Goal: Subscribe to service/newsletter

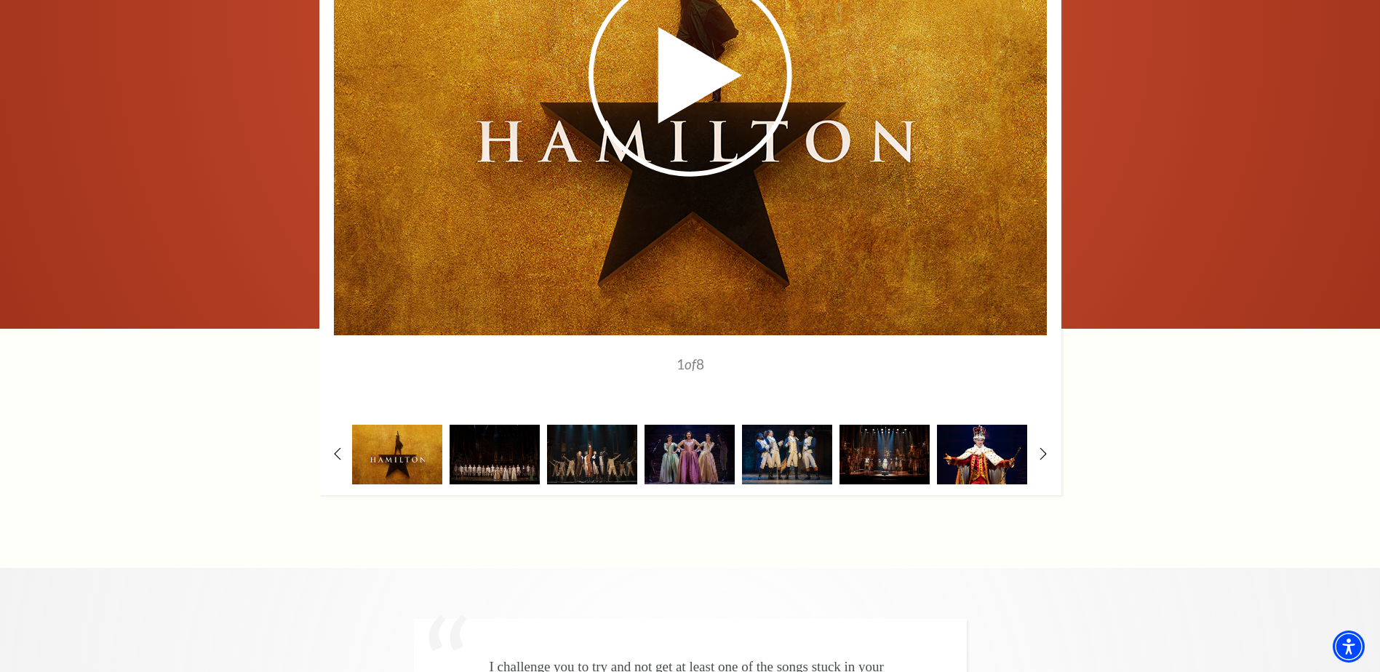
scroll to position [2711, 0]
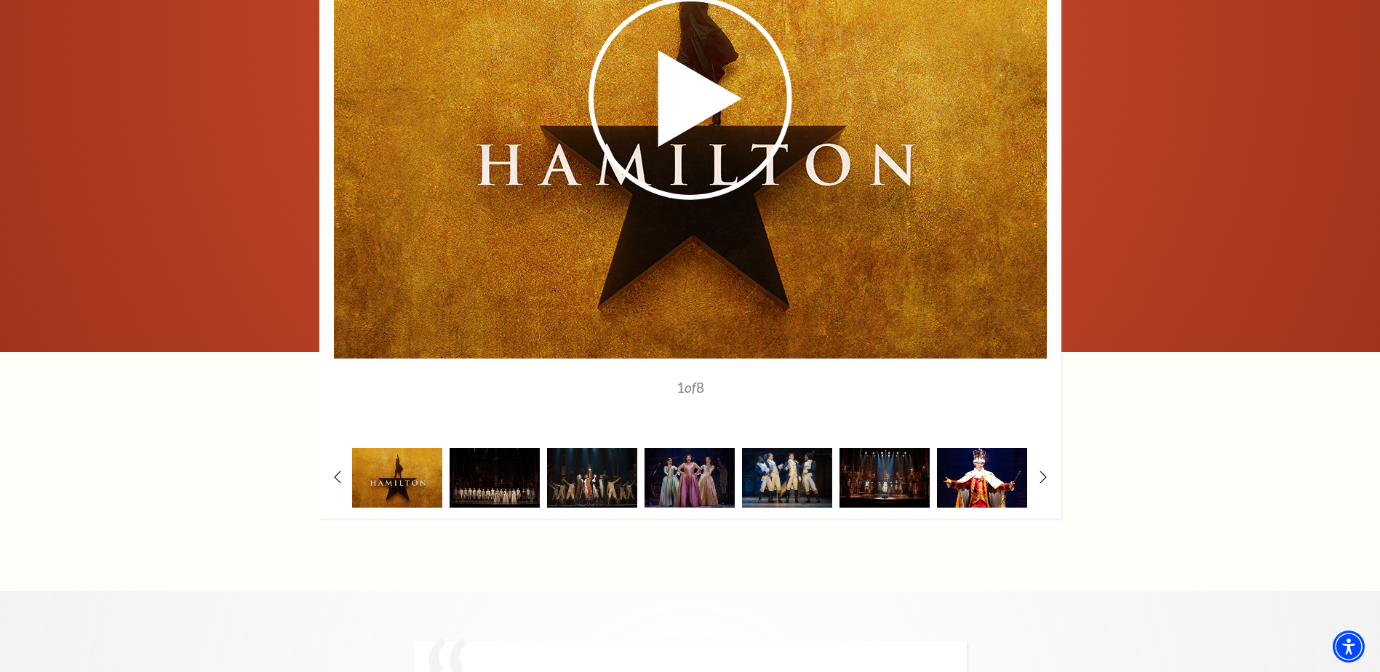
click at [992, 448] on img at bounding box center [982, 477] width 90 height 59
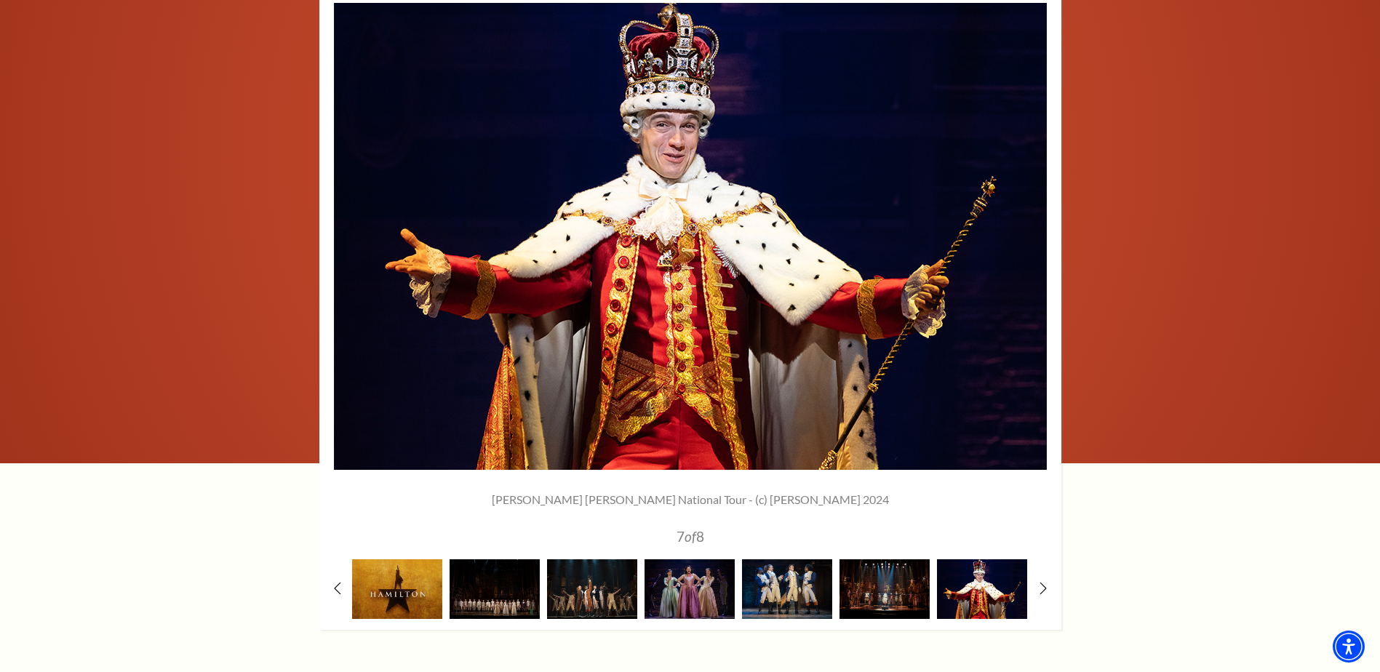
scroll to position [2565, 0]
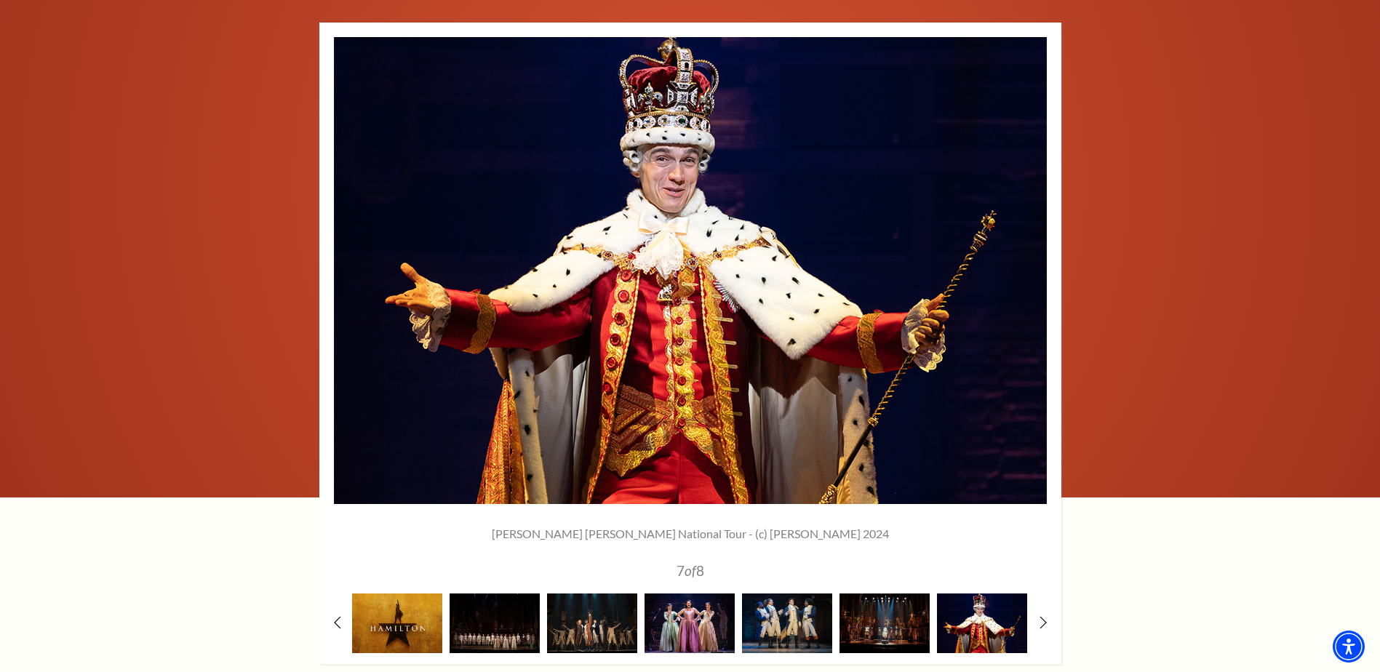
click at [690, 594] on img at bounding box center [690, 623] width 90 height 59
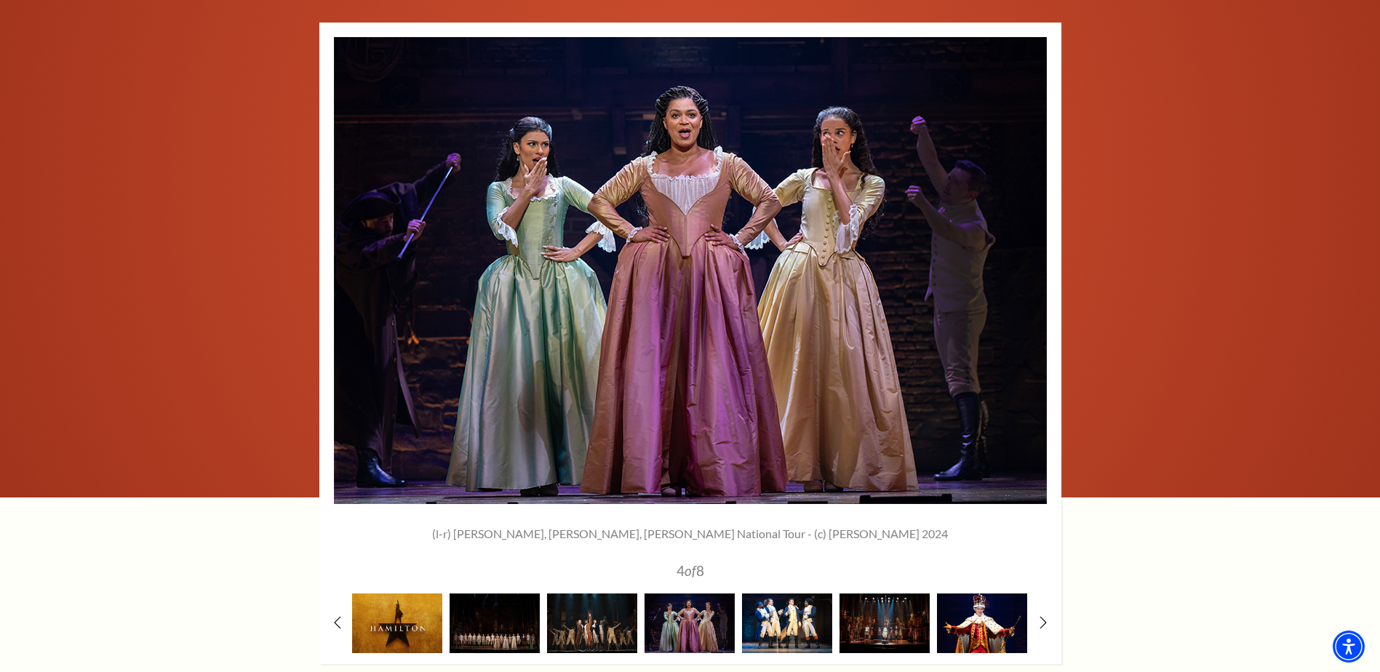
click at [777, 594] on img at bounding box center [787, 623] width 90 height 59
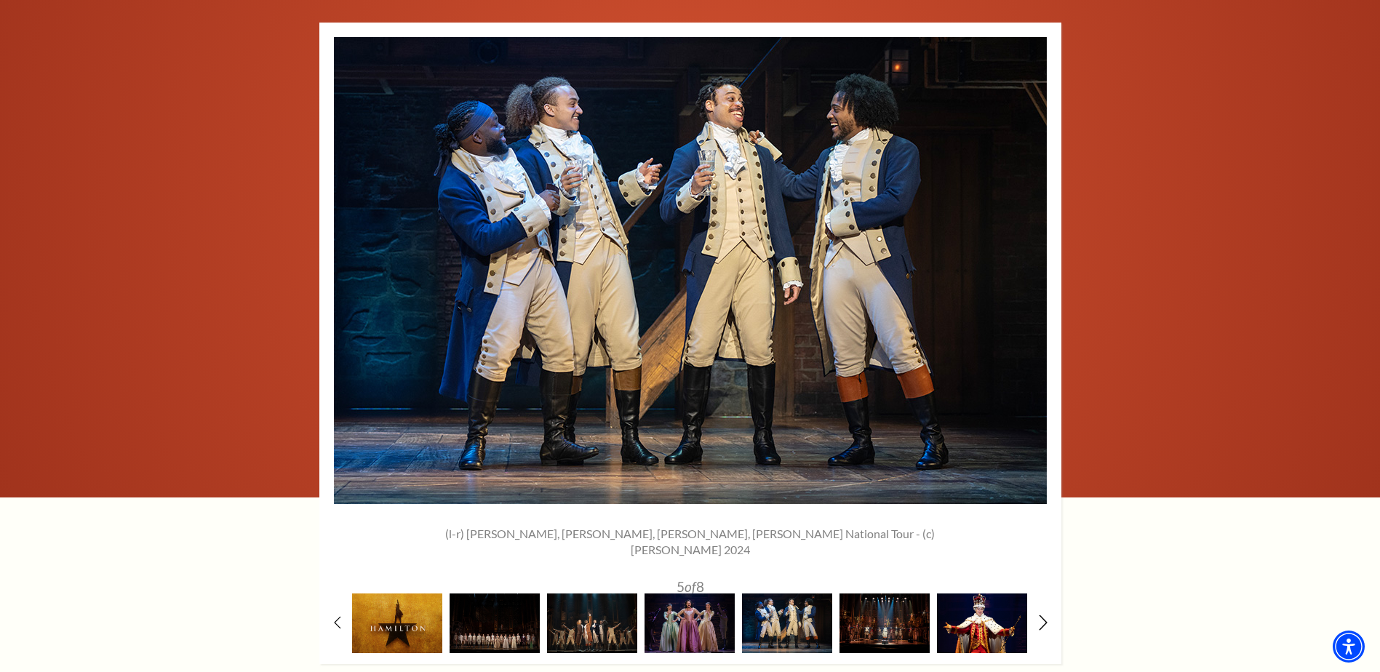
click at [1044, 615] on icon at bounding box center [1042, 622] width 9 height 15
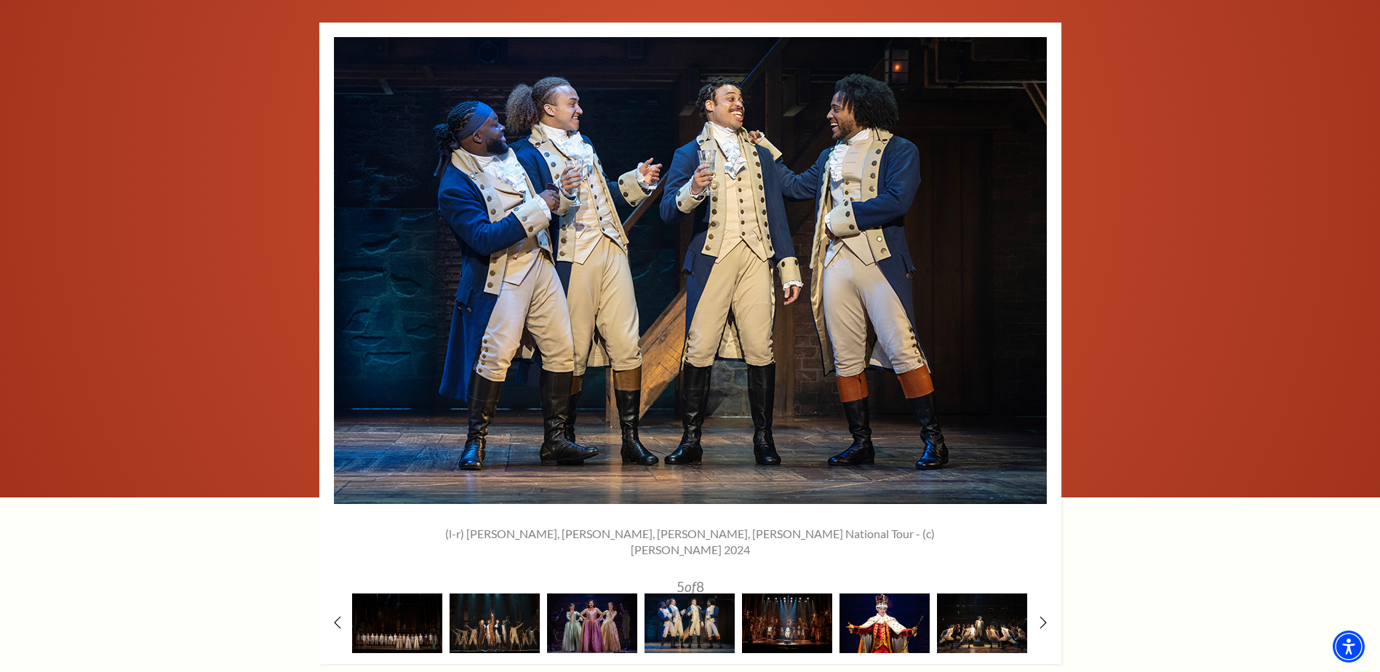
click at [983, 594] on img at bounding box center [982, 623] width 90 height 59
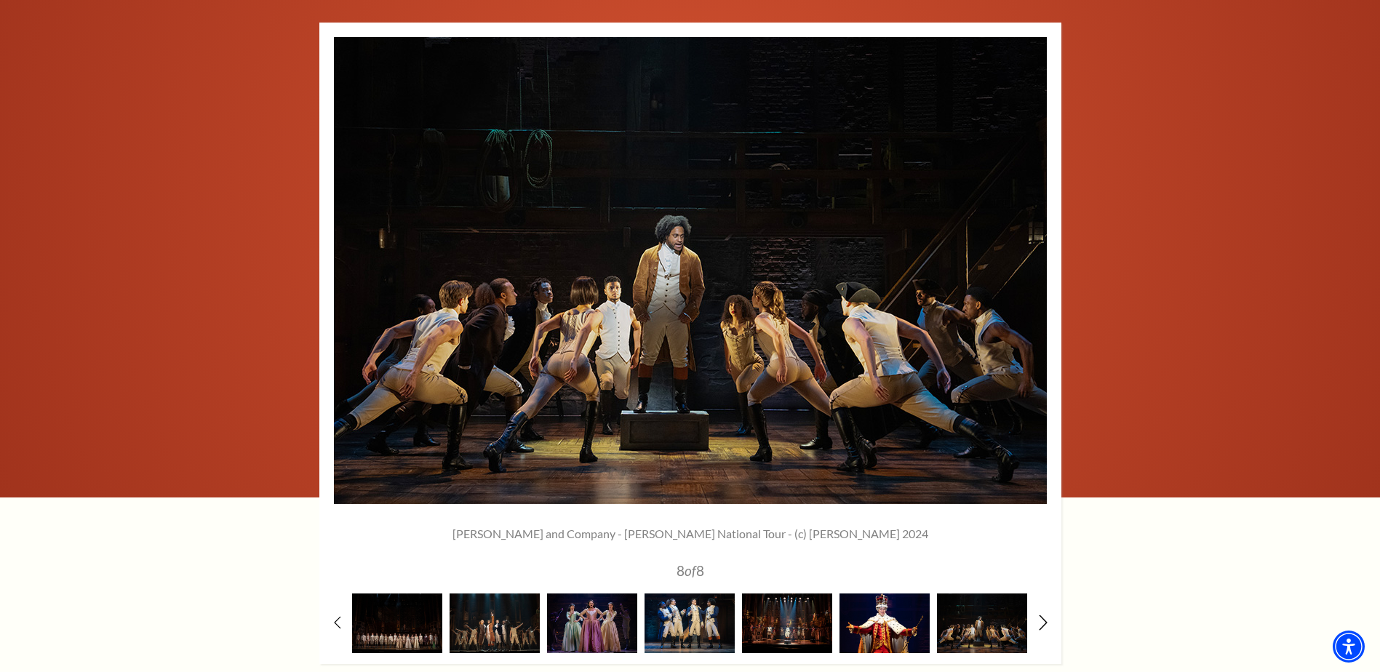
click at [1044, 615] on icon at bounding box center [1042, 622] width 9 height 15
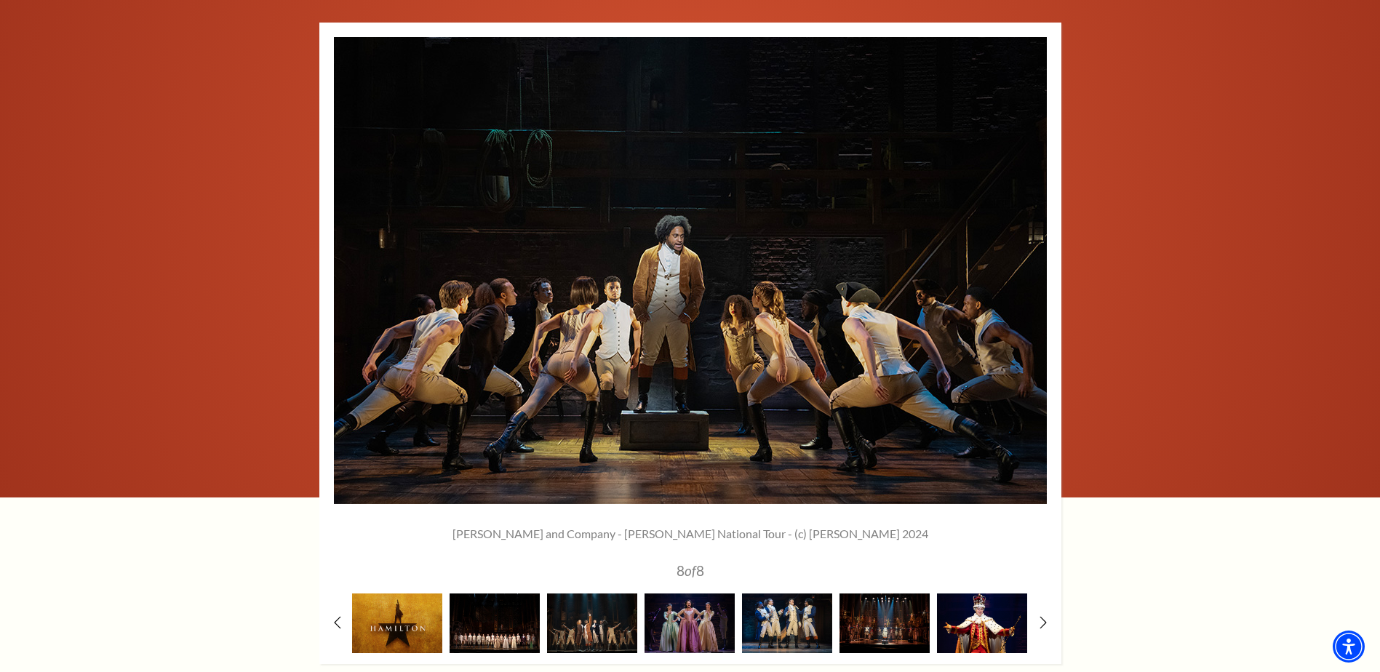
click at [492, 594] on img at bounding box center [495, 623] width 90 height 59
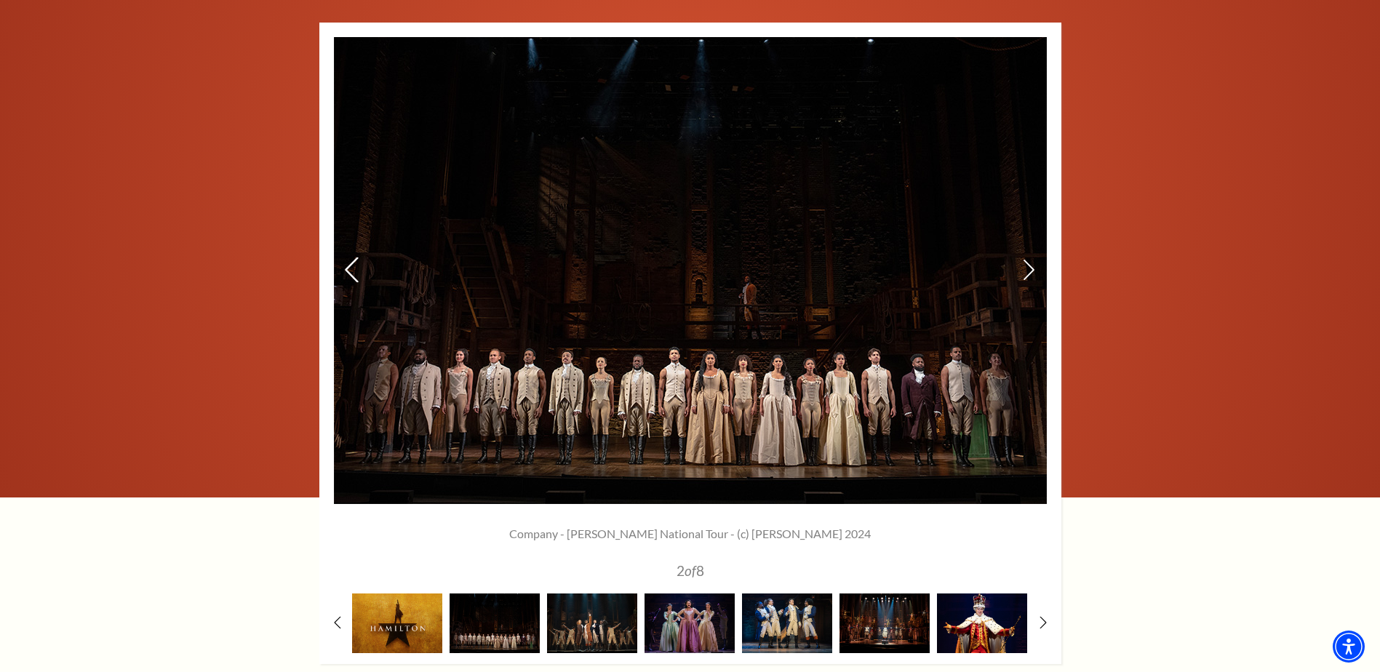
click at [357, 257] on icon at bounding box center [350, 269] width 15 height 25
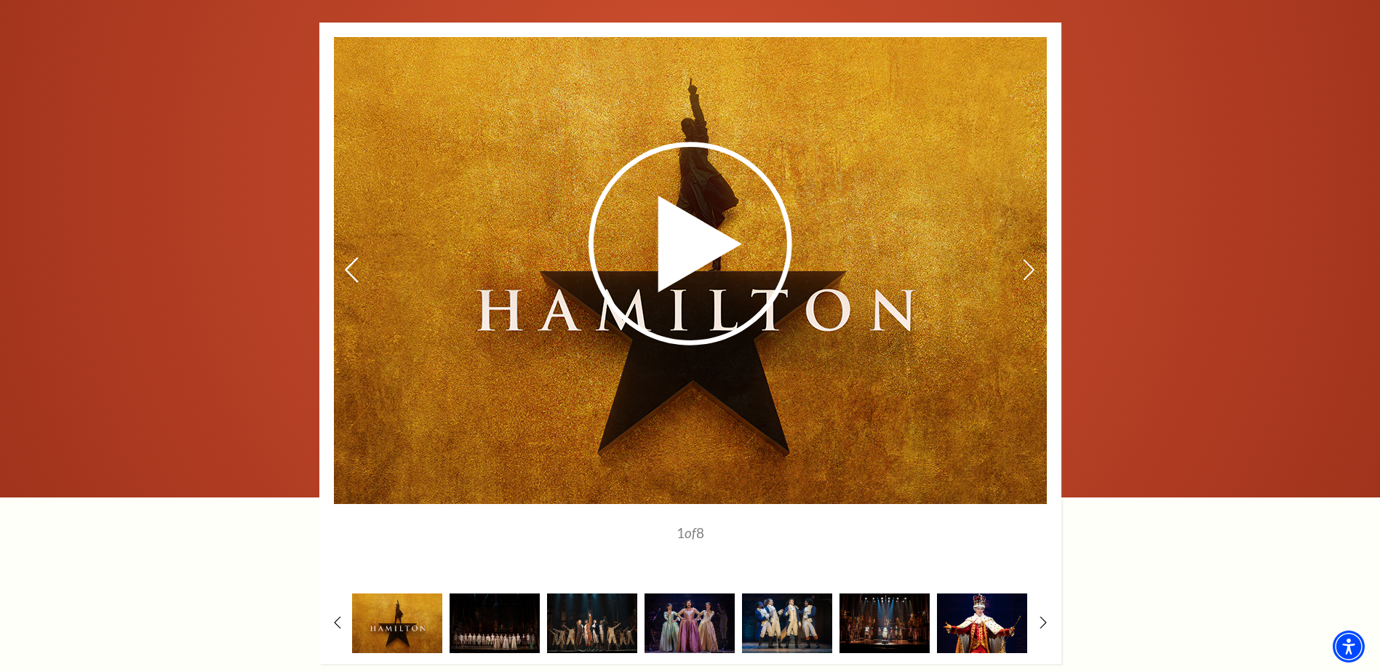
click at [357, 257] on icon at bounding box center [350, 269] width 15 height 25
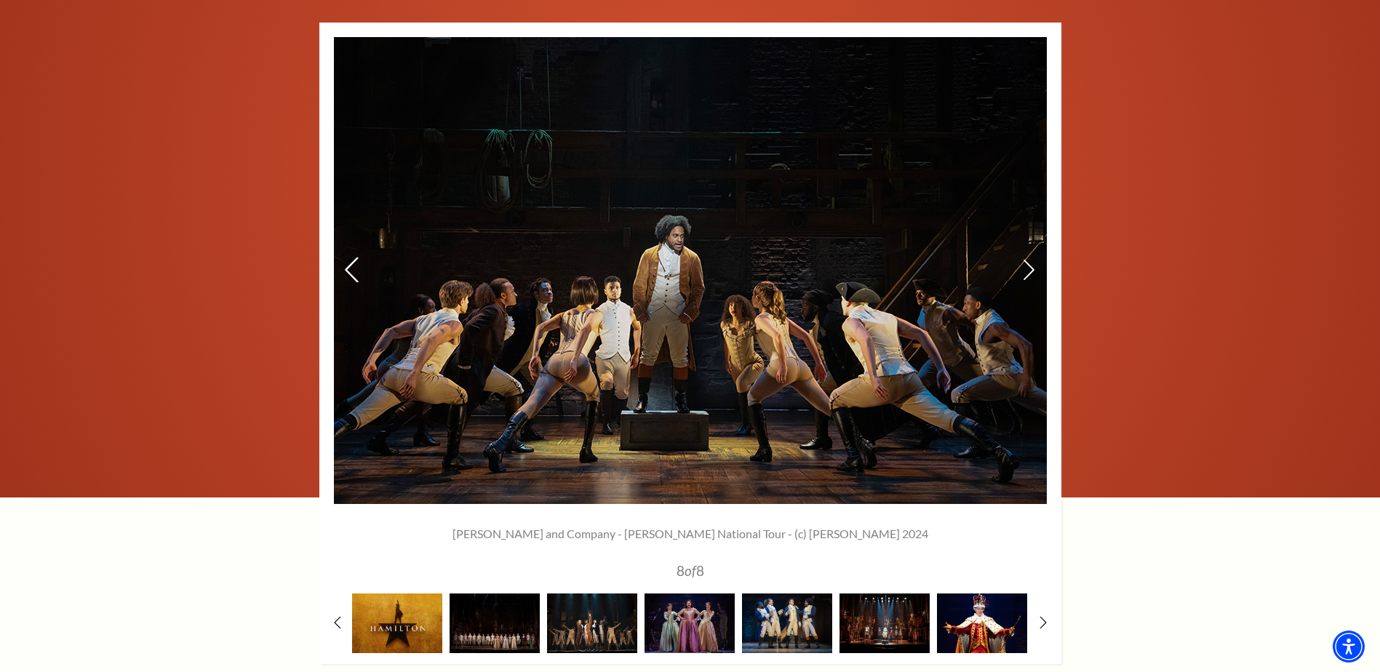
click at [357, 257] on icon at bounding box center [350, 269] width 15 height 25
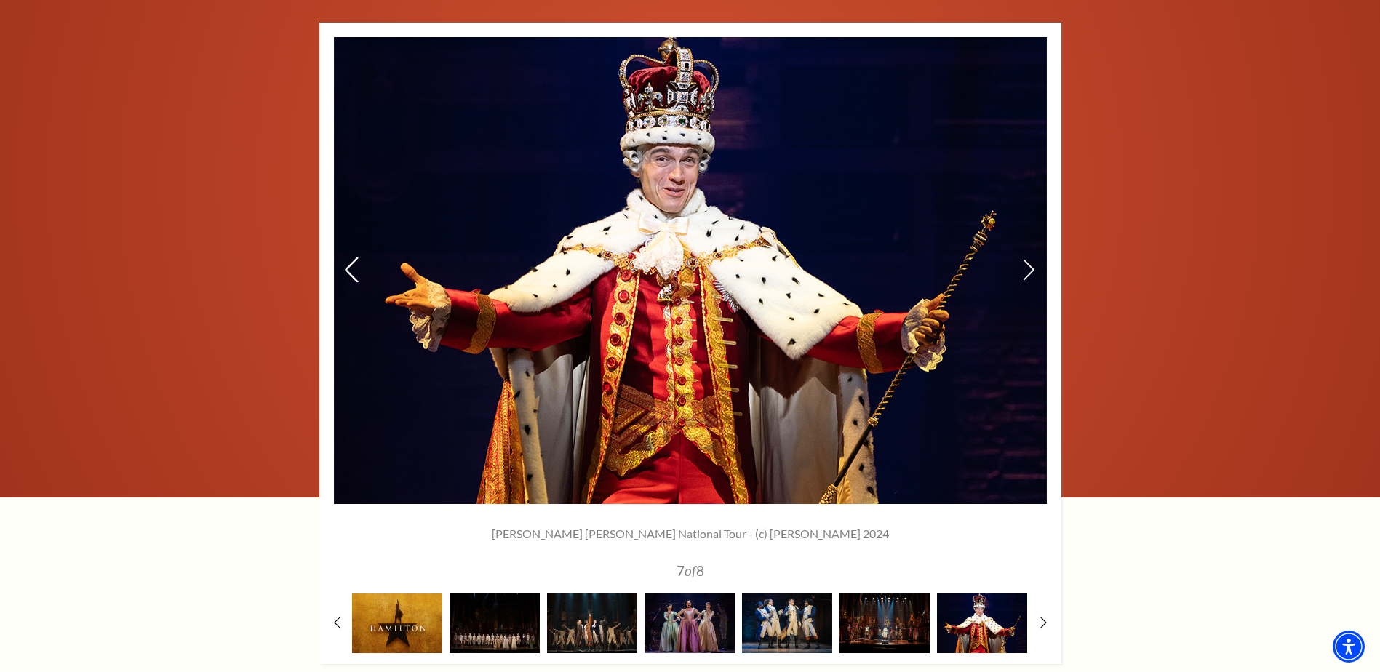
click at [357, 257] on icon at bounding box center [350, 269] width 15 height 25
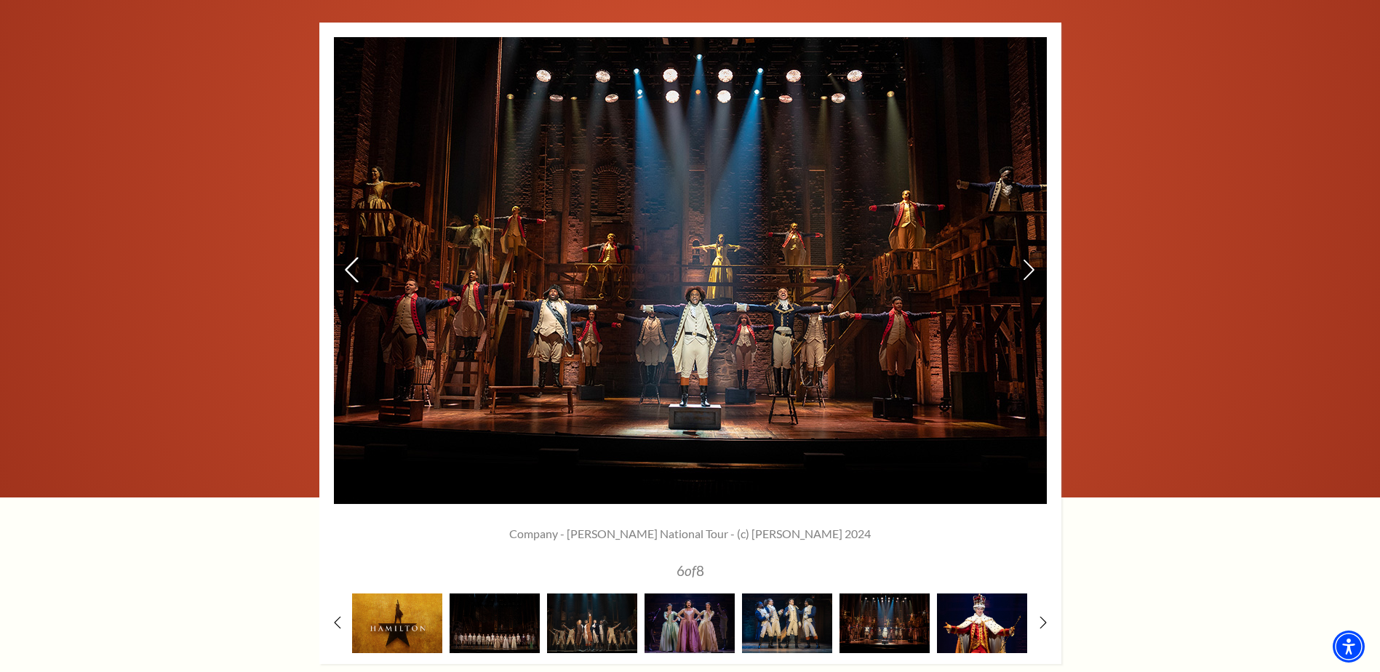
click at [357, 257] on icon at bounding box center [350, 269] width 15 height 25
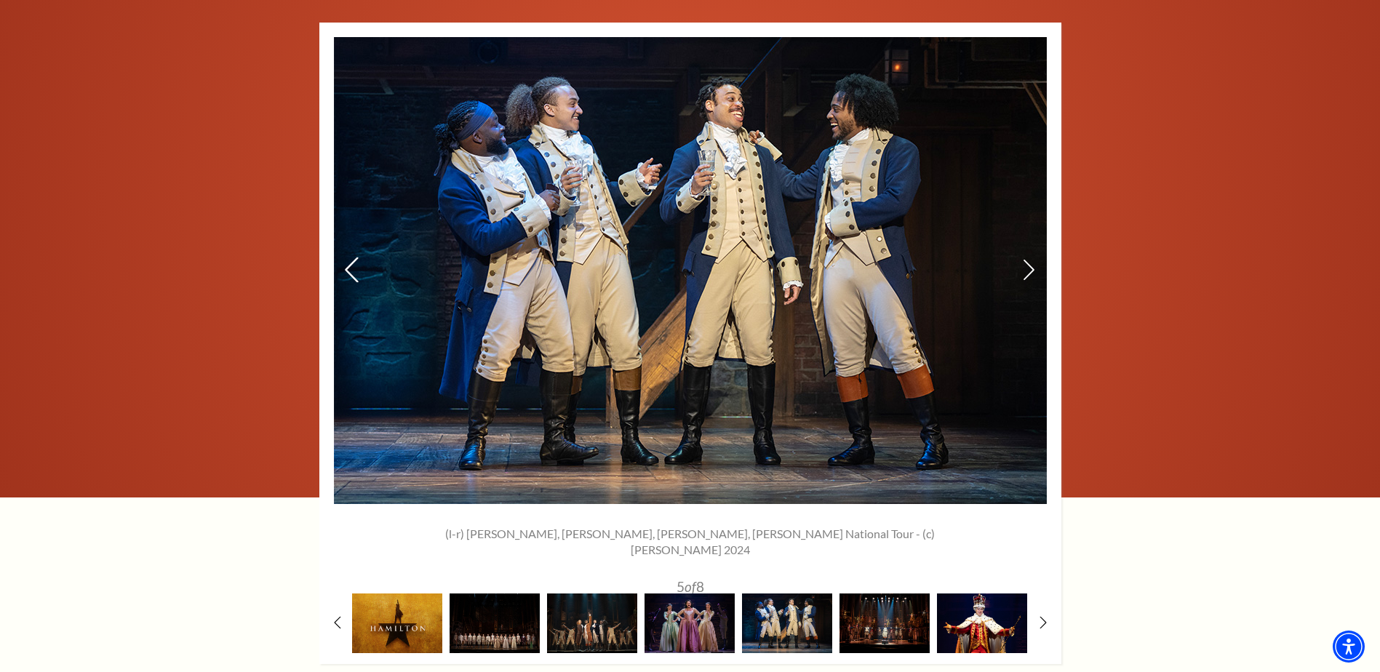
click at [357, 257] on icon at bounding box center [350, 269] width 15 height 25
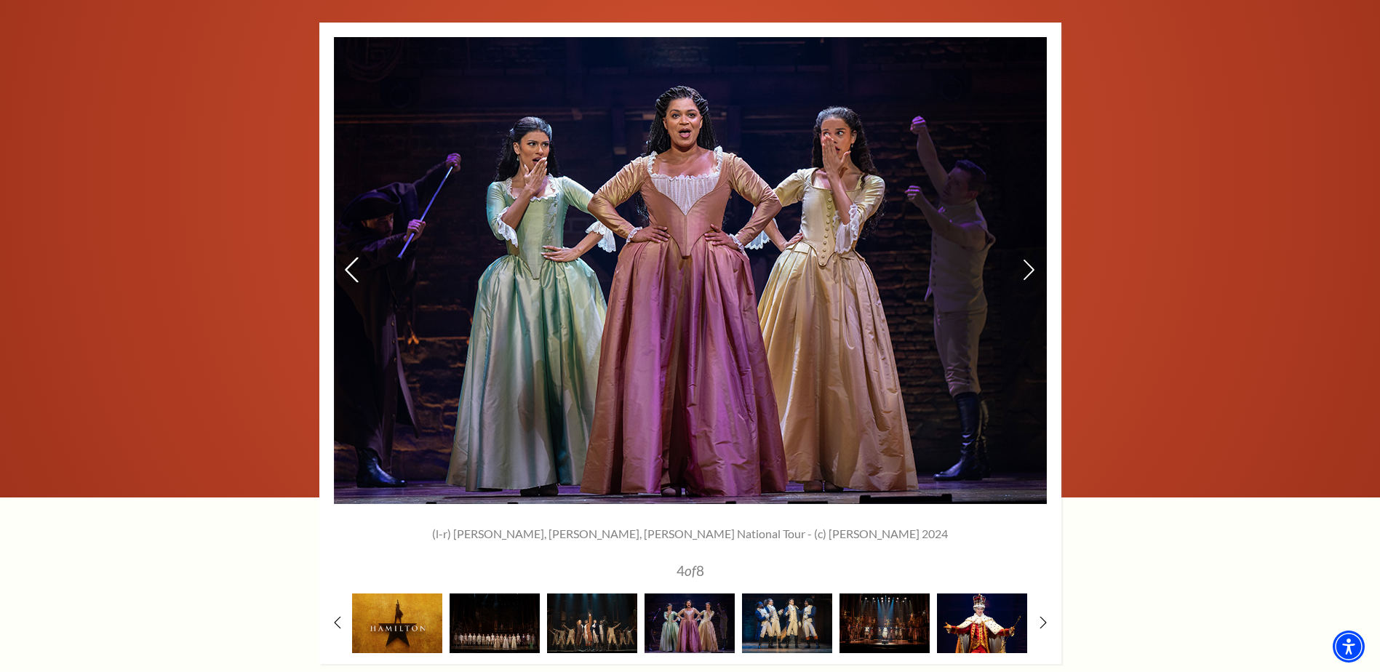
click at [357, 257] on icon at bounding box center [350, 269] width 15 height 25
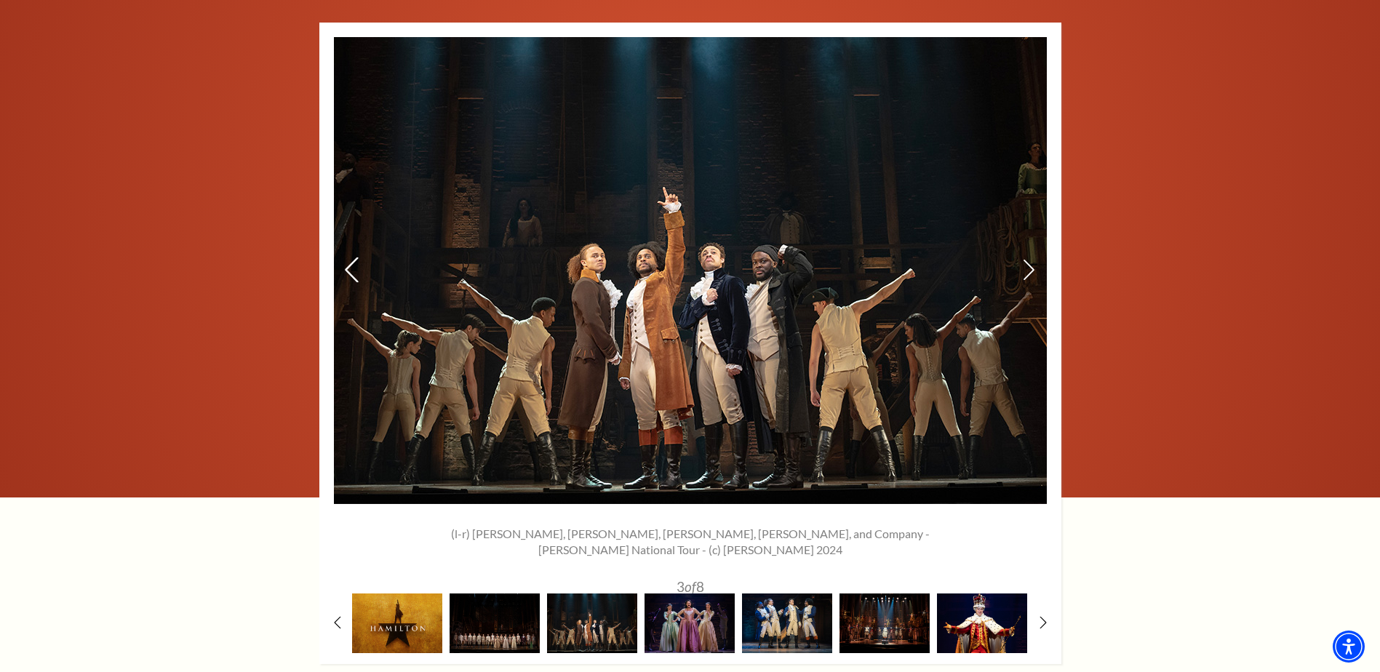
click at [357, 257] on icon at bounding box center [350, 269] width 15 height 25
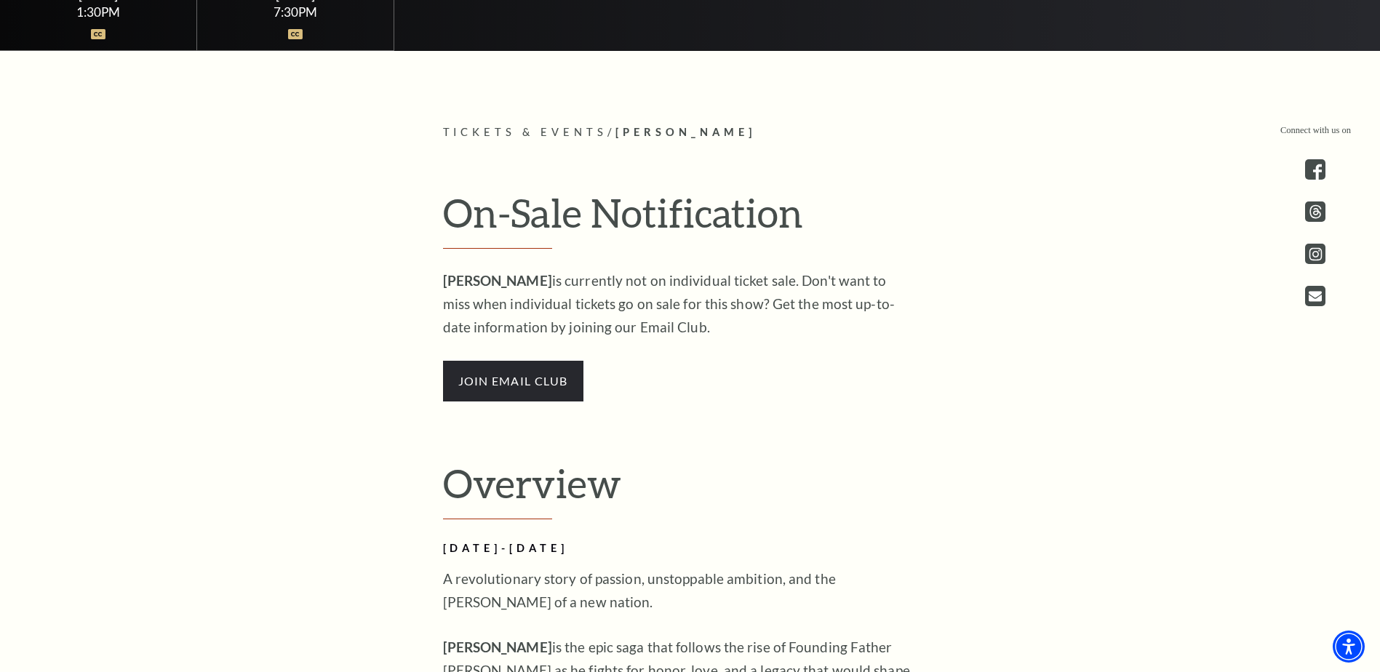
scroll to position [892, 0]
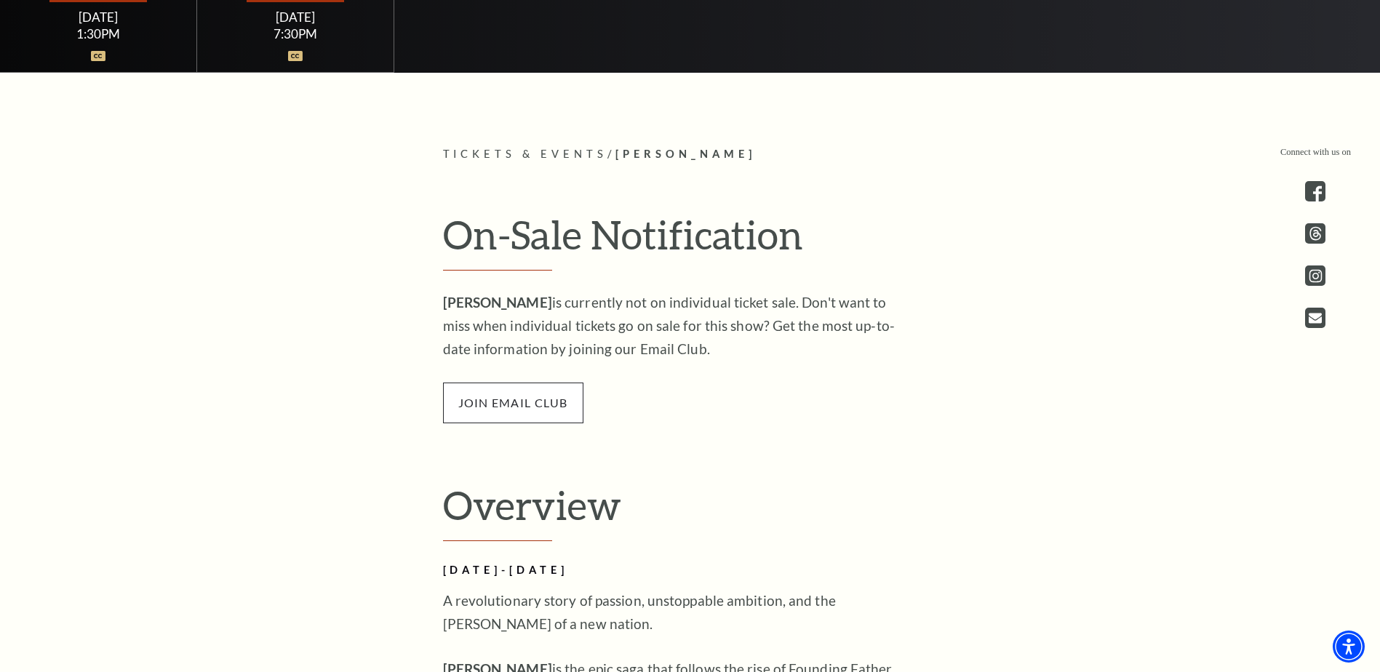
click at [519, 407] on span "join email club" at bounding box center [513, 403] width 140 height 41
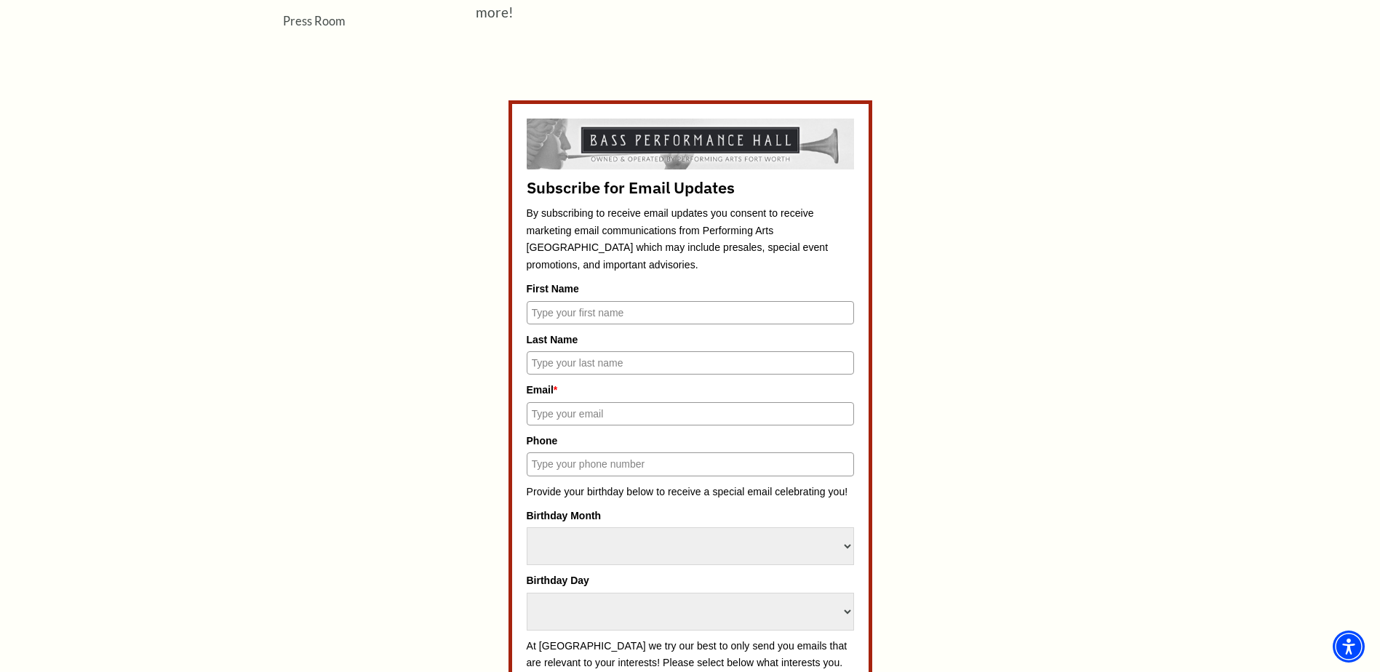
scroll to position [655, 0]
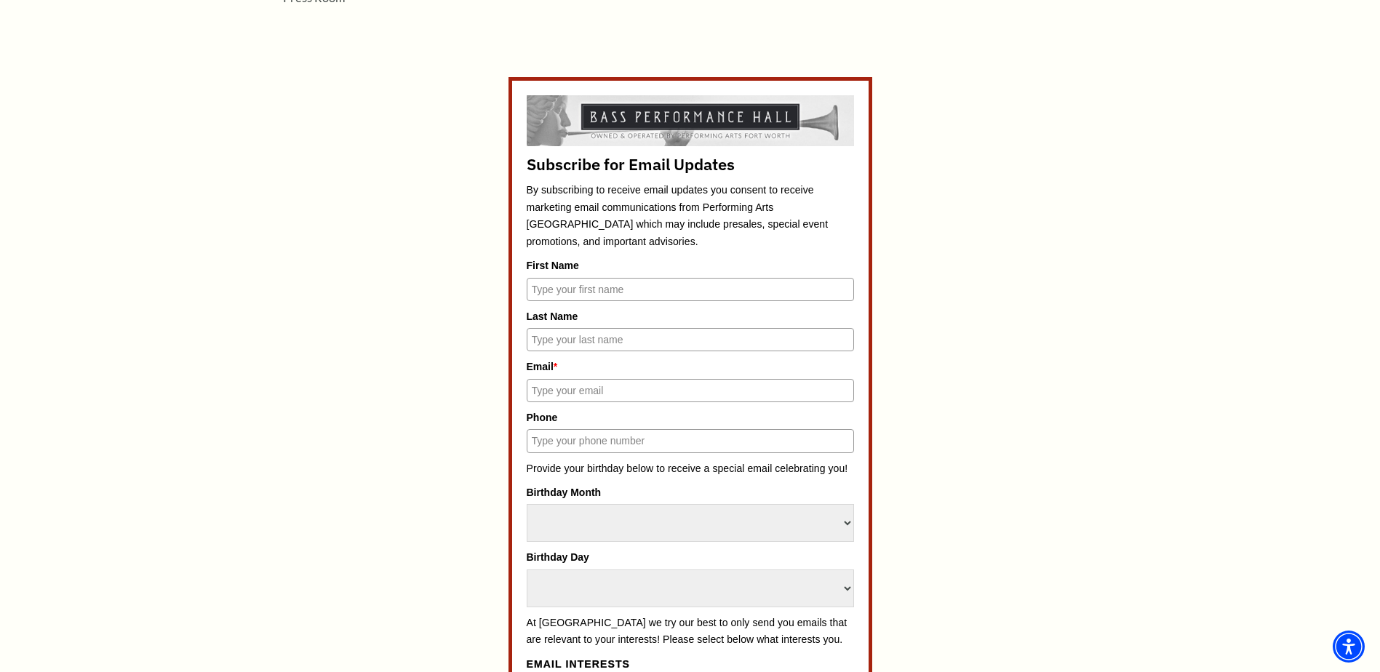
click at [591, 284] on input "First Name" at bounding box center [690, 289] width 327 height 23
type input "Chris"
type input "Randerson"
type input "cranderson@bigdmetal.com"
type input "2142886444"
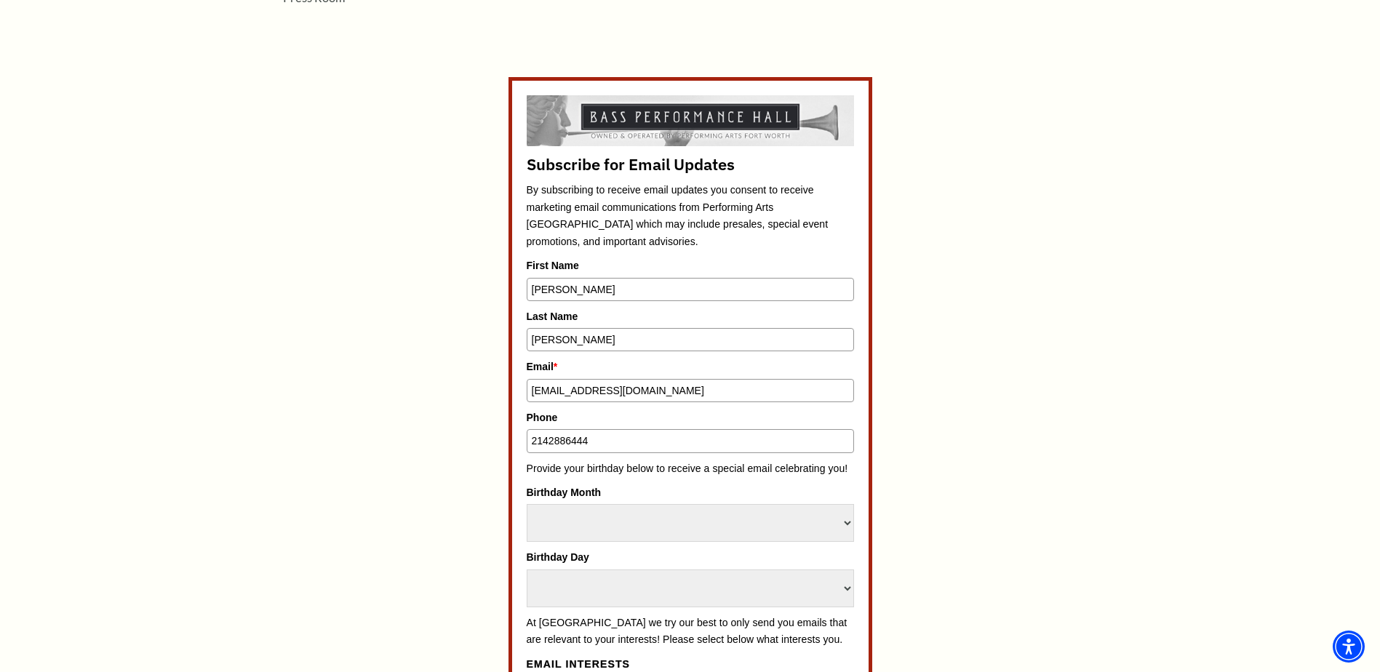
drag, startPoint x: 661, startPoint y: 391, endPoint x: 541, endPoint y: 394, distance: 119.4
click at [541, 394] on input "cranderson@bigdmetal.com" at bounding box center [690, 390] width 327 height 23
type input "crosscheck1970@live.com"
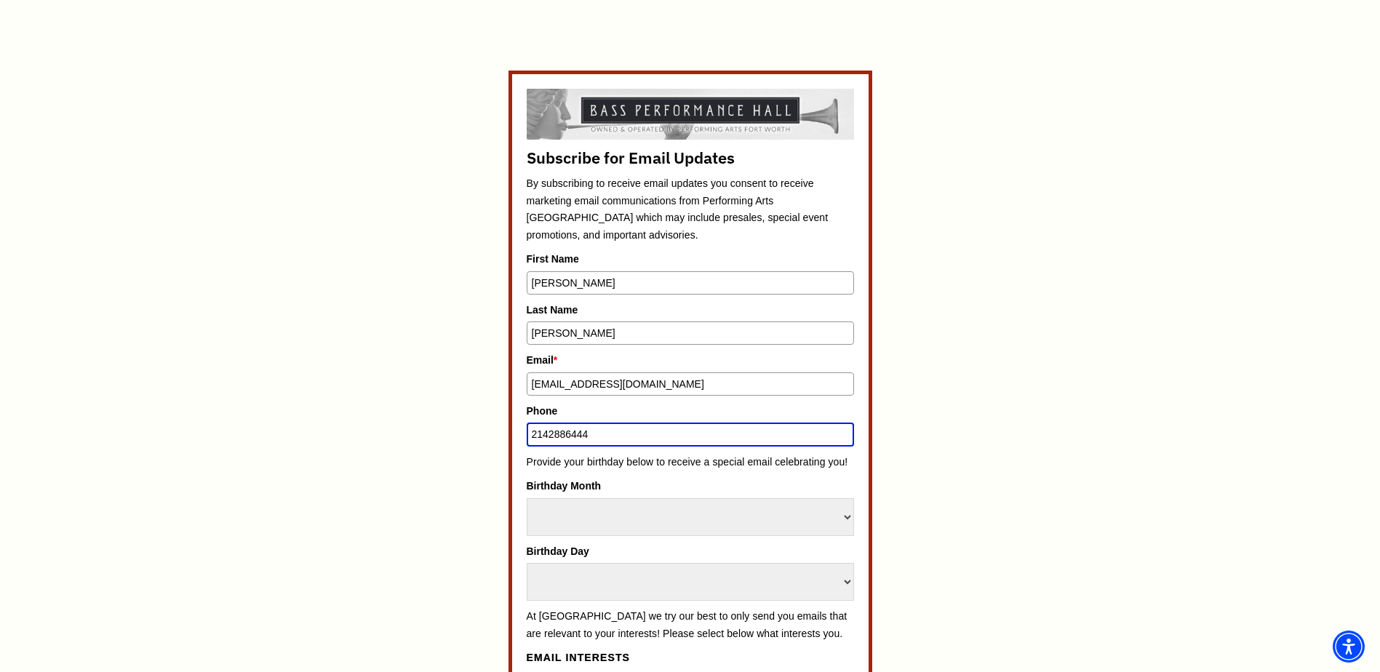
scroll to position [648, 0]
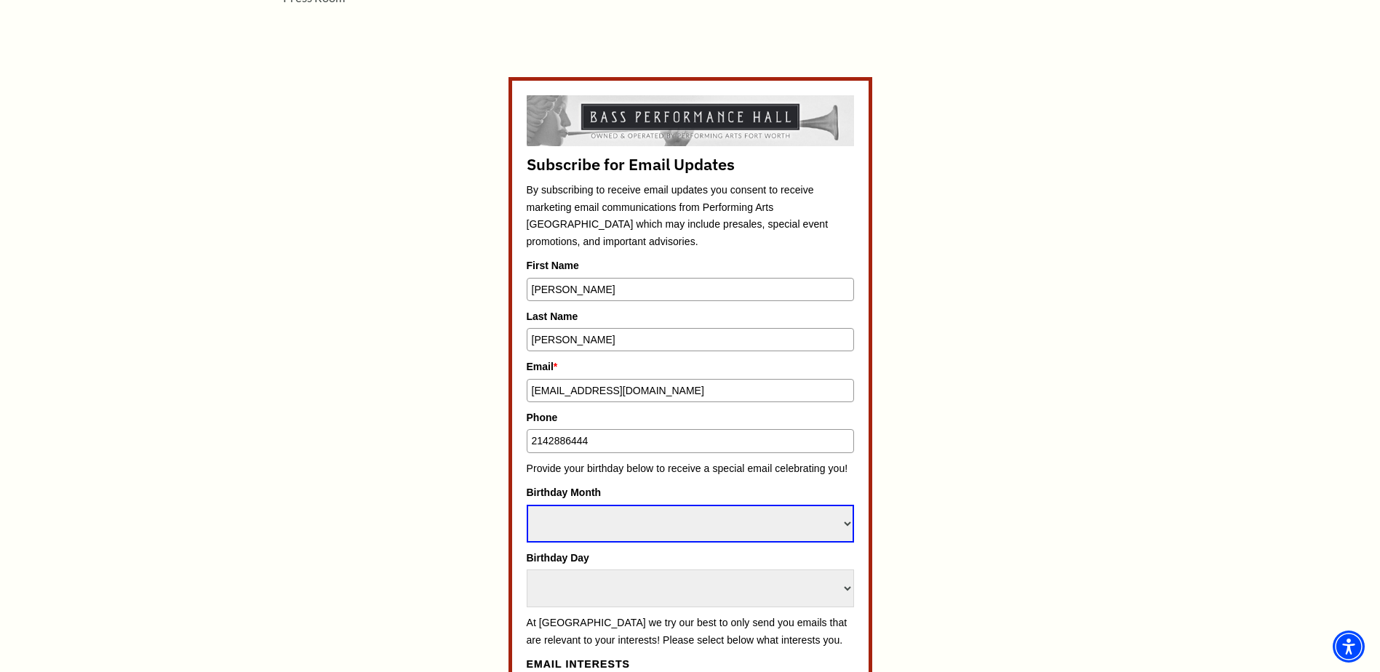
click at [845, 522] on select "Select Month January February March April May June July August September Octobe…" at bounding box center [690, 524] width 327 height 38
select select "December"
click at [527, 505] on select "Select Month January February March April May June July August September Octobe…" at bounding box center [690, 524] width 327 height 38
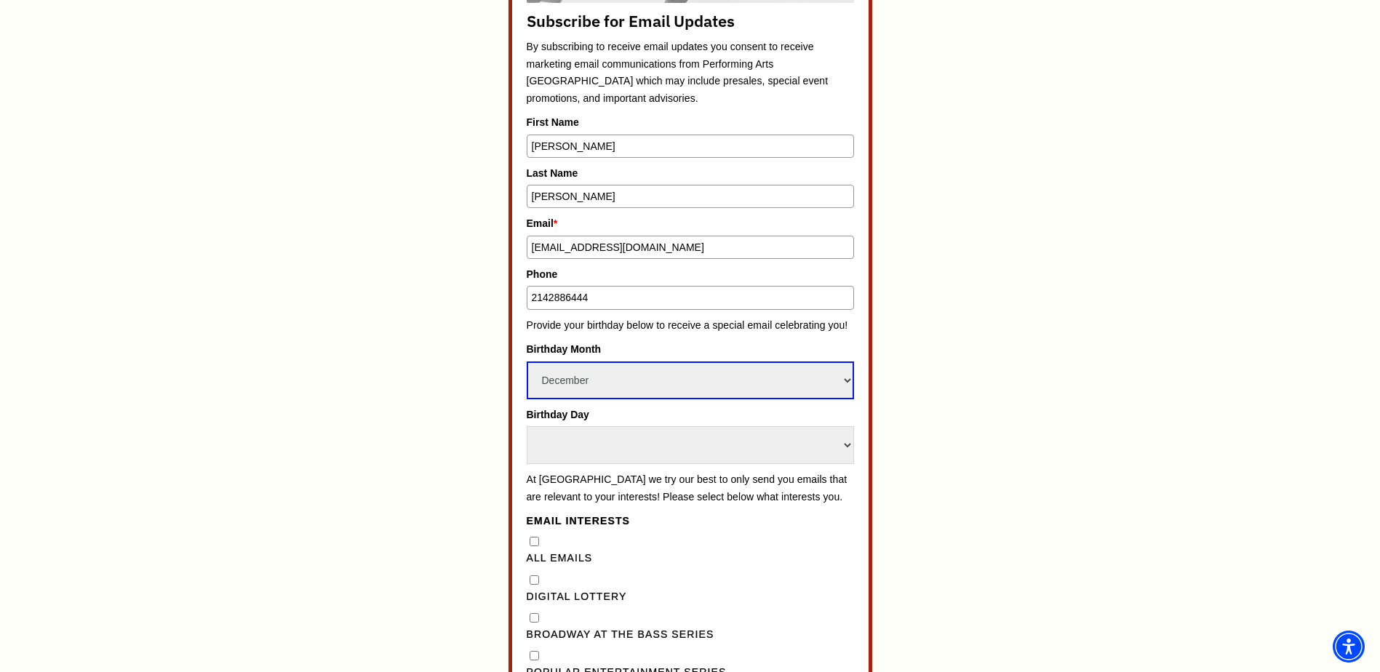
scroll to position [794, 0]
click at [847, 439] on select "Select Day 1 2 3 4 5 6 7 8 9 10 11 12 13 14 15 16 17 18 19 20 21 22 23 24" at bounding box center [690, 443] width 327 height 38
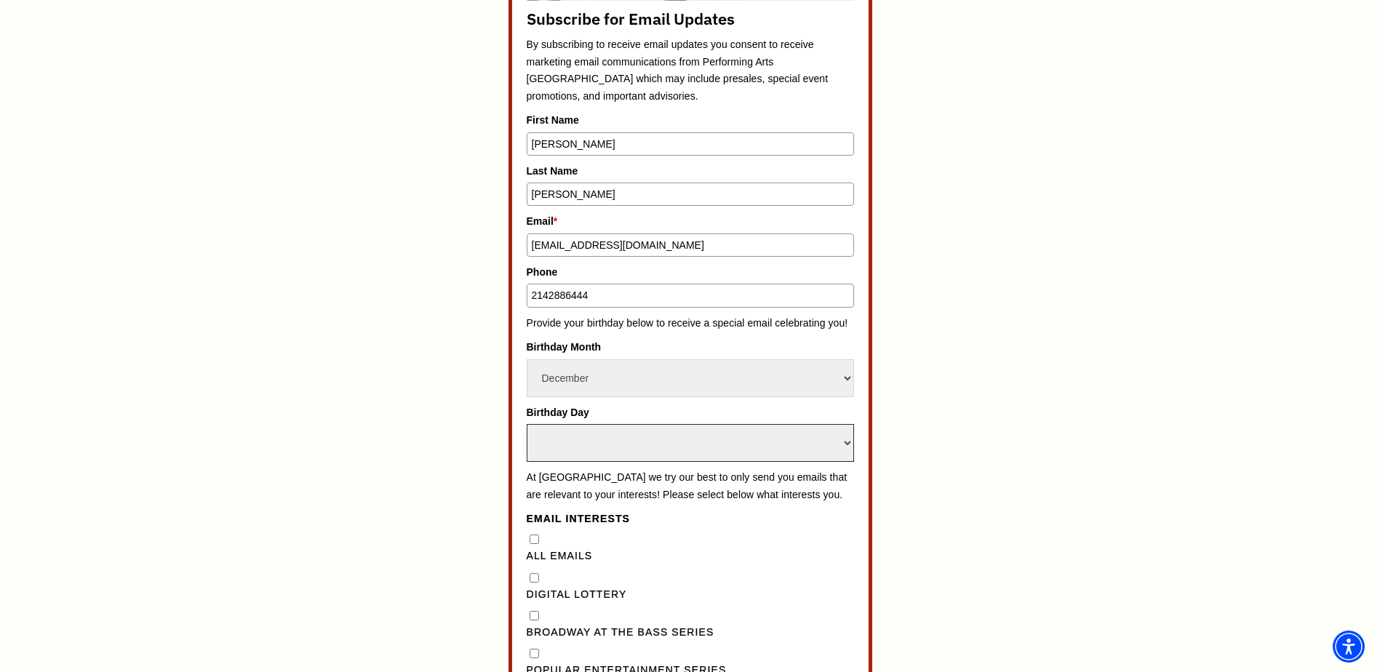
select select "18"
click at [527, 424] on select "Select Day 1 2 3 4 5 6 7 8 9 10 11 12 13 14 15 16 17 18 19 20 21 22 23 24" at bounding box center [690, 443] width 327 height 38
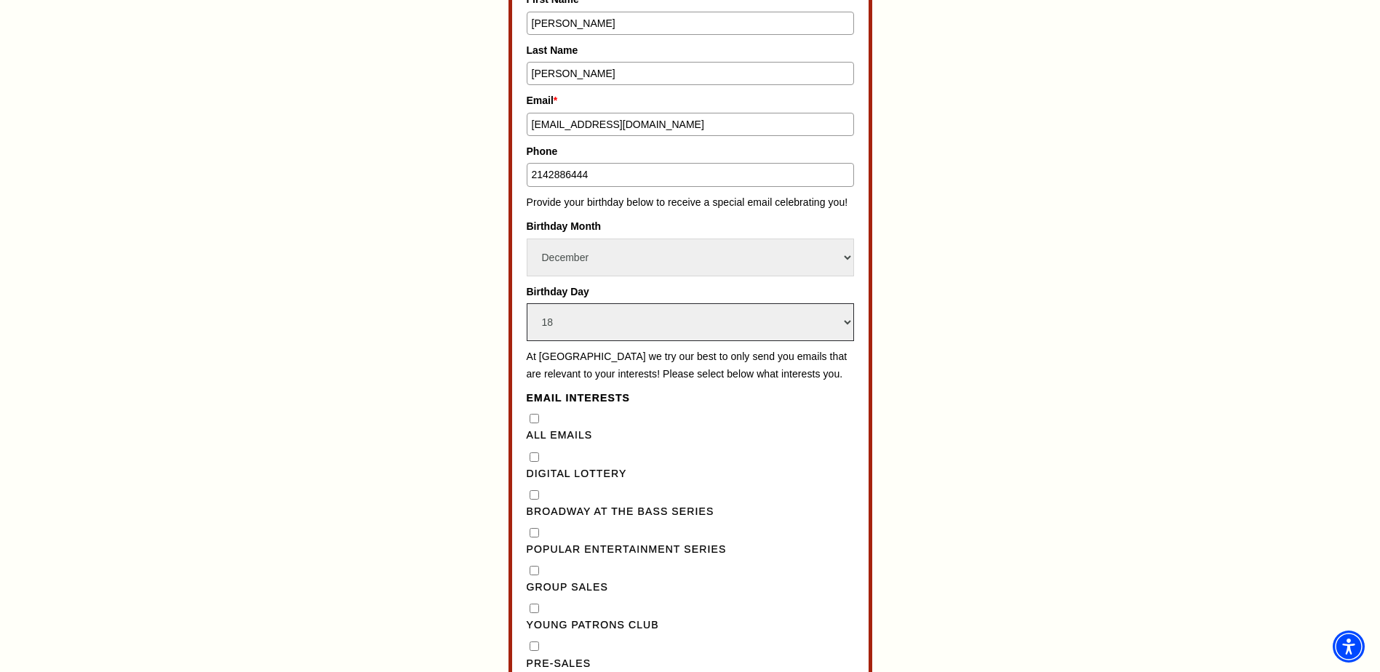
scroll to position [939, 0]
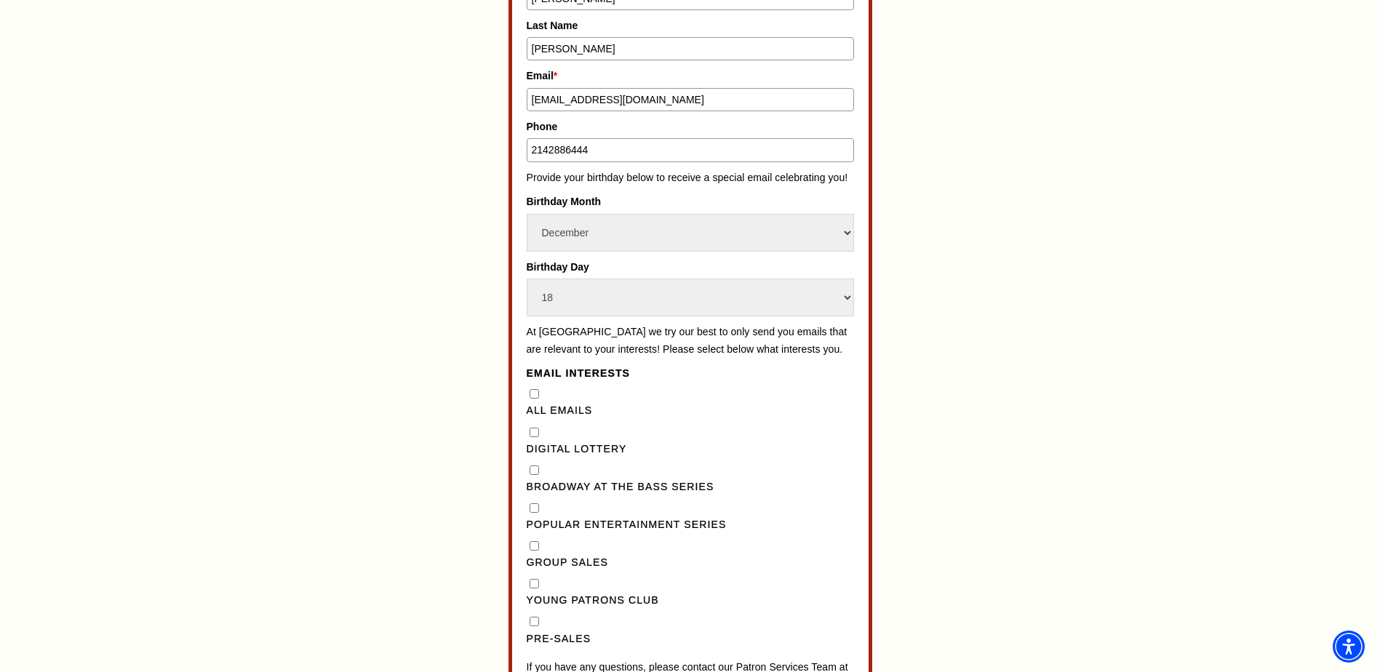
click at [533, 513] on Series"] "Popular Entertainment Series" at bounding box center [534, 507] width 9 height 9
checkbox Series"] "true"
click at [532, 551] on Sales"] "Group Sales" at bounding box center [534, 545] width 9 height 9
checkbox Sales"] "true"
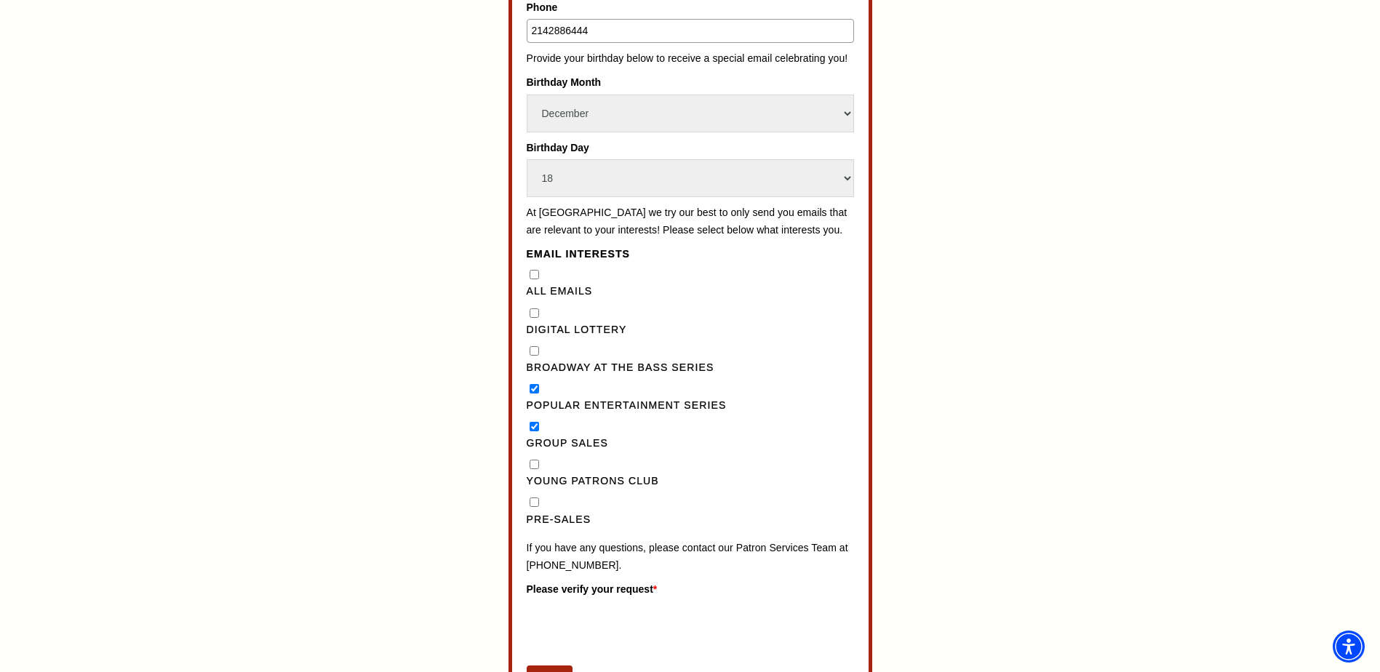
scroll to position [1085, 0]
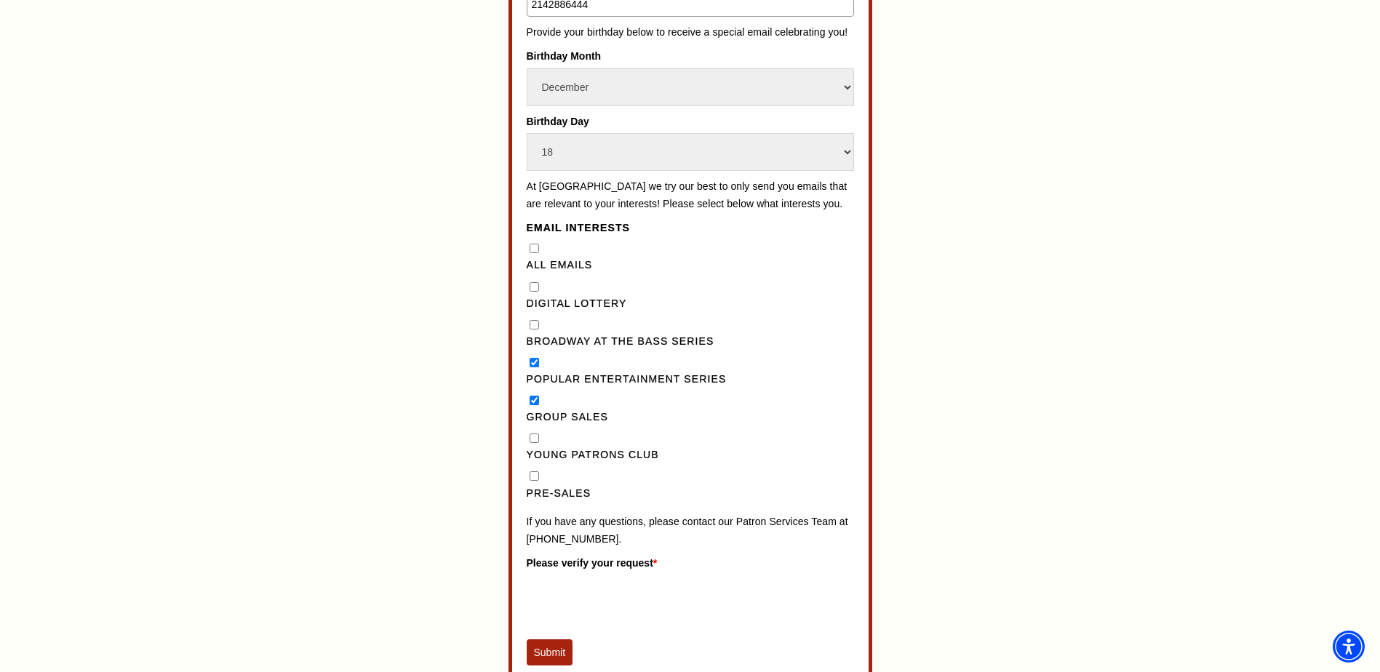
click at [532, 330] on Series"] "Broadway at the Bass Series" at bounding box center [534, 324] width 9 height 9
checkbox Series"] "true"
click at [531, 405] on Sales"] "Group Sales" at bounding box center [534, 400] width 9 height 9
checkbox Sales"] "false"
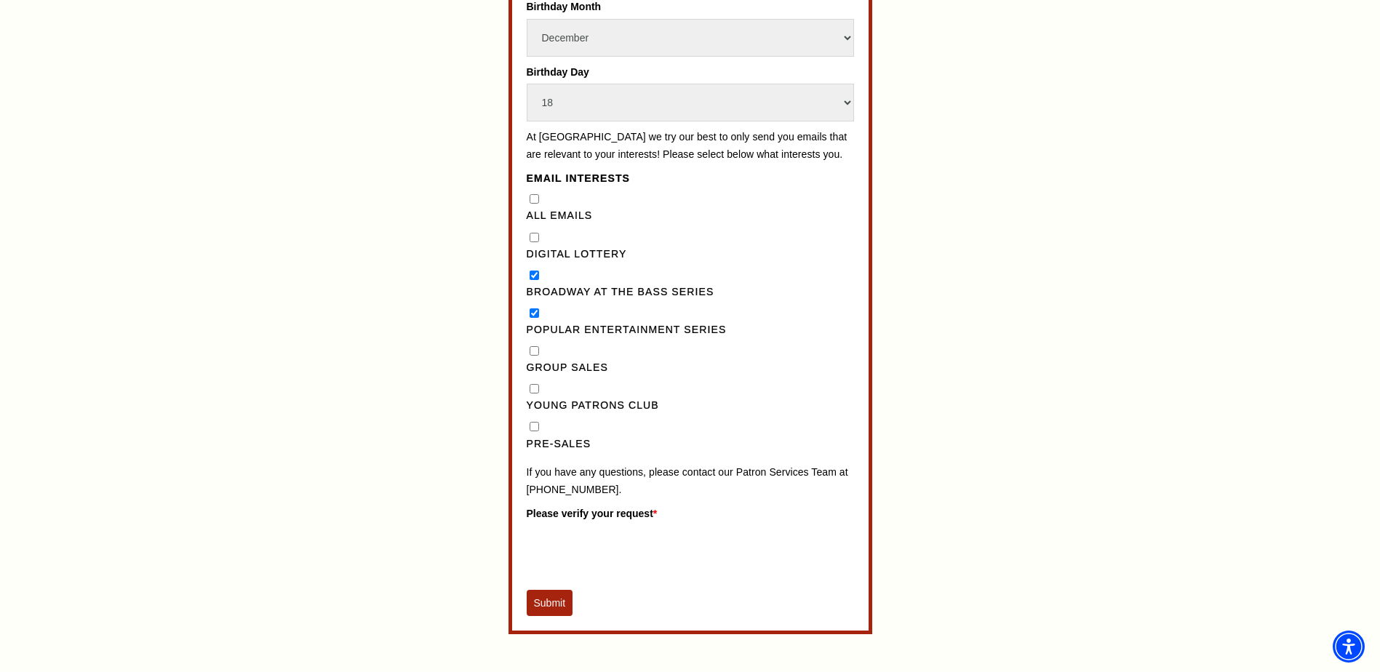
scroll to position [1157, 0]
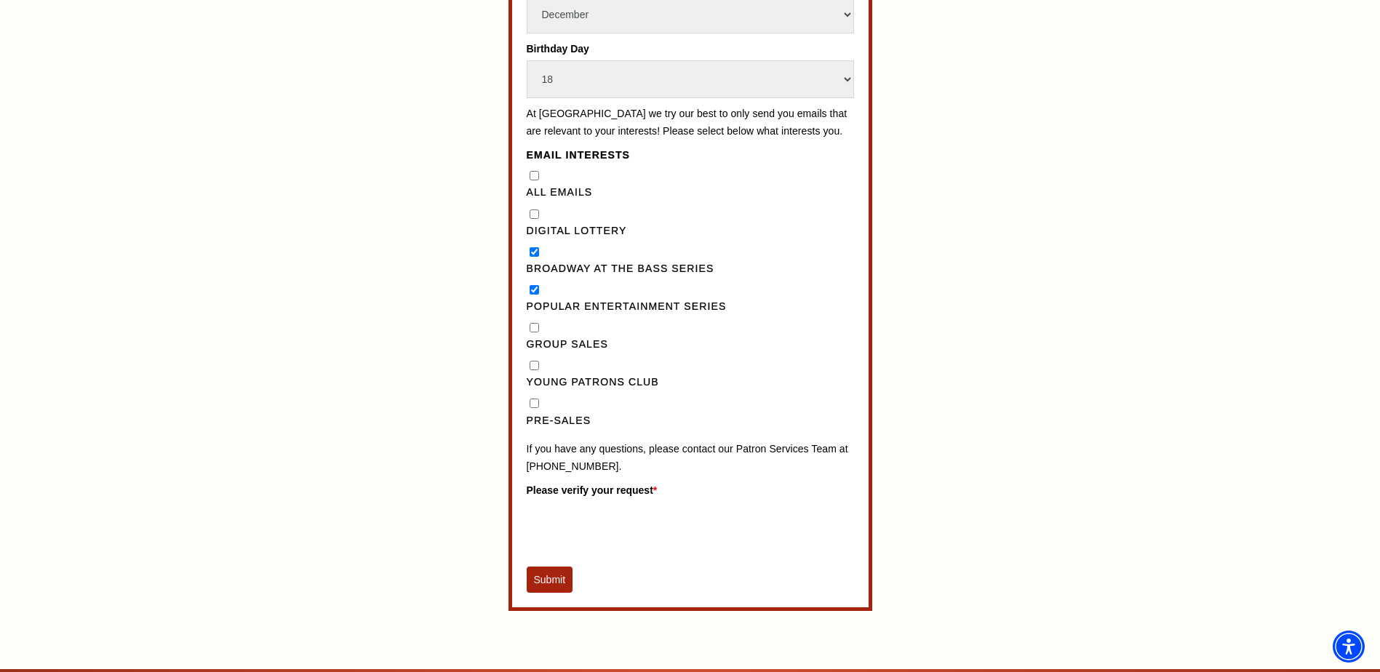
click at [545, 593] on button "Submit" at bounding box center [550, 580] width 47 height 26
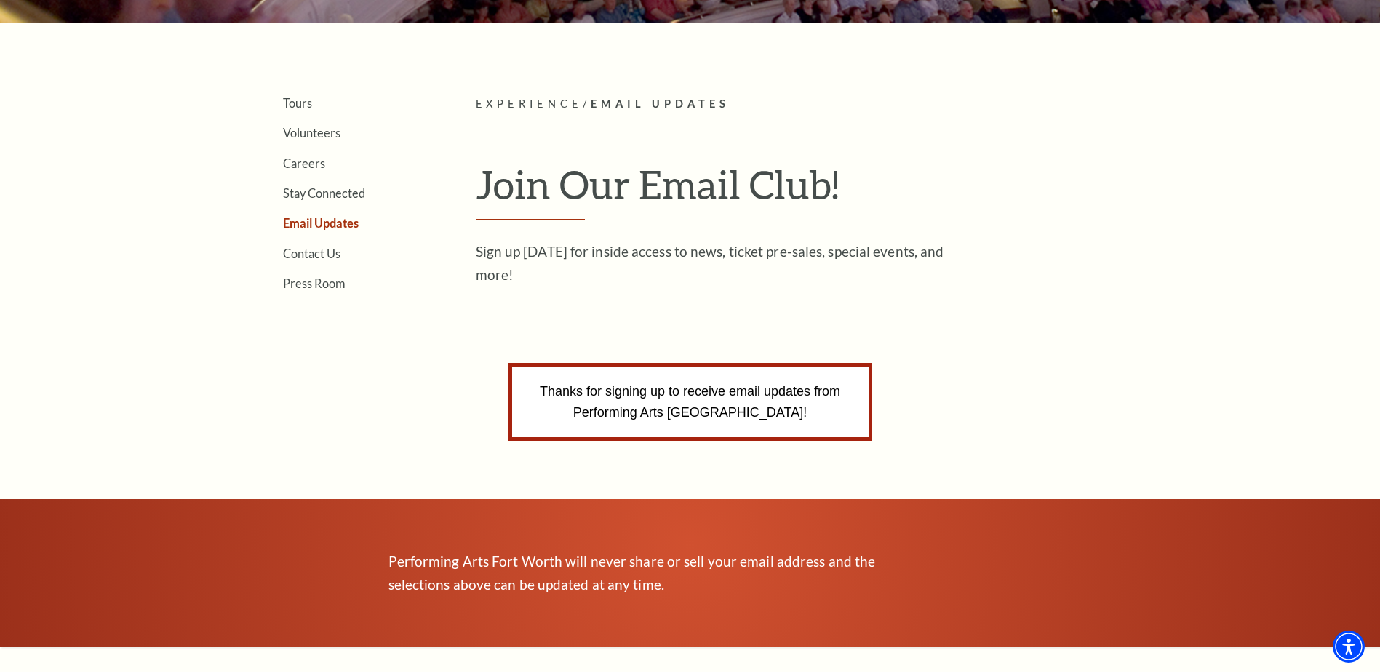
scroll to position [346, 0]
